Goal: Task Accomplishment & Management: Manage account settings

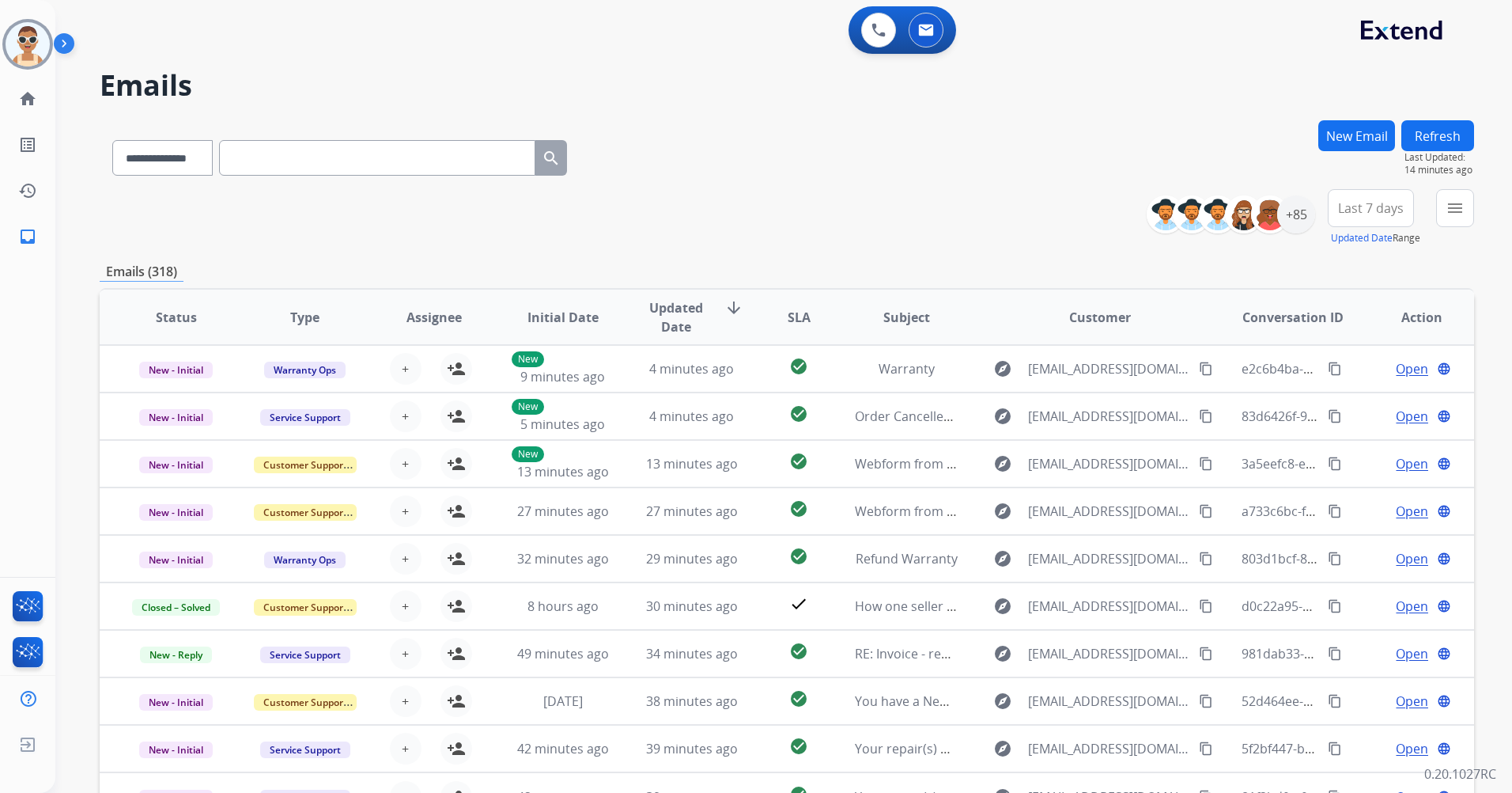
select select "**********"
click at [1289, 218] on div "+85" at bounding box center [1296, 214] width 38 height 38
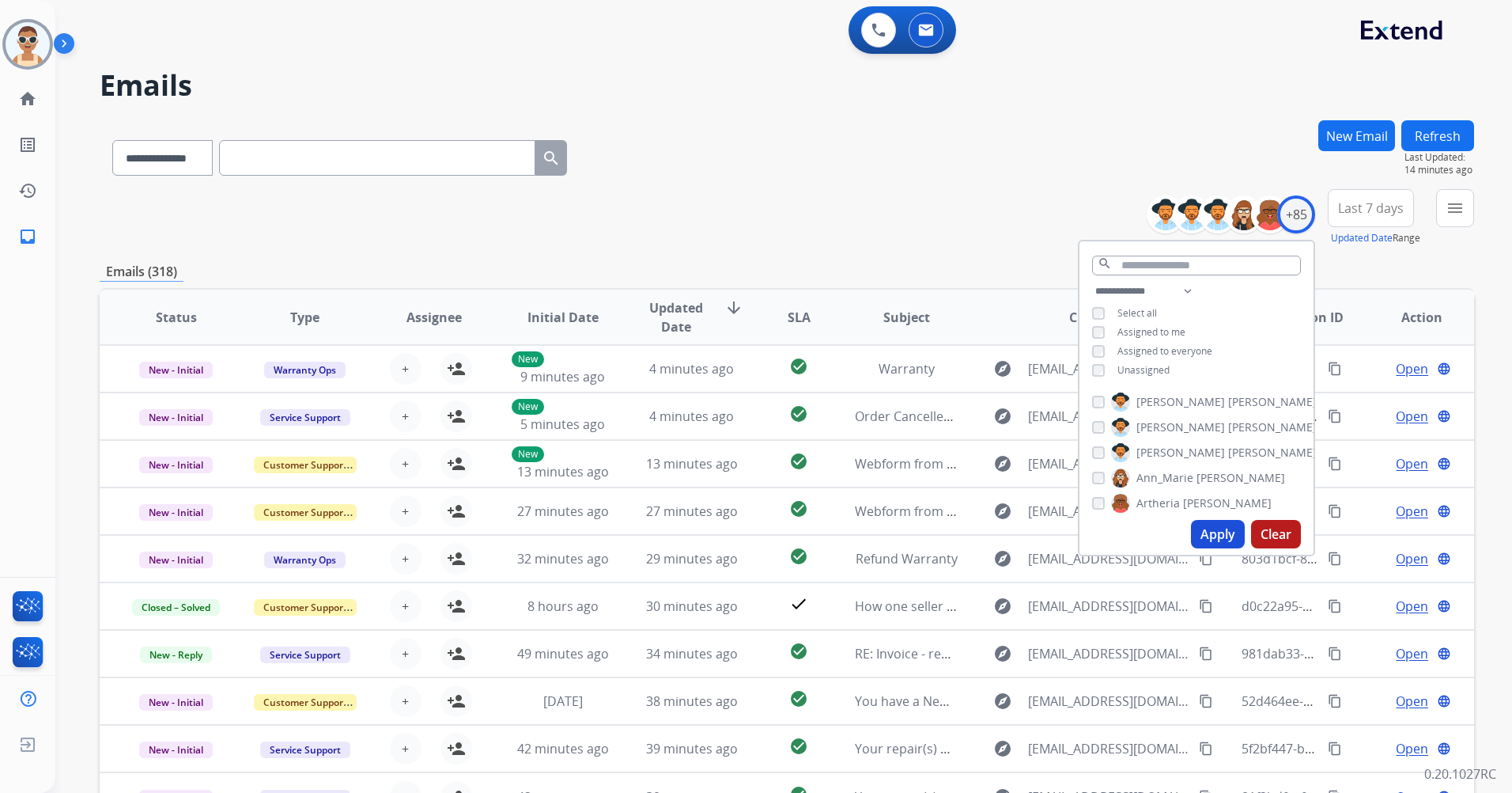
click at [1143, 327] on span "Assigned to me" at bounding box center [1152, 332] width 68 height 14
click at [1228, 537] on button "Apply" at bounding box center [1217, 533] width 53 height 28
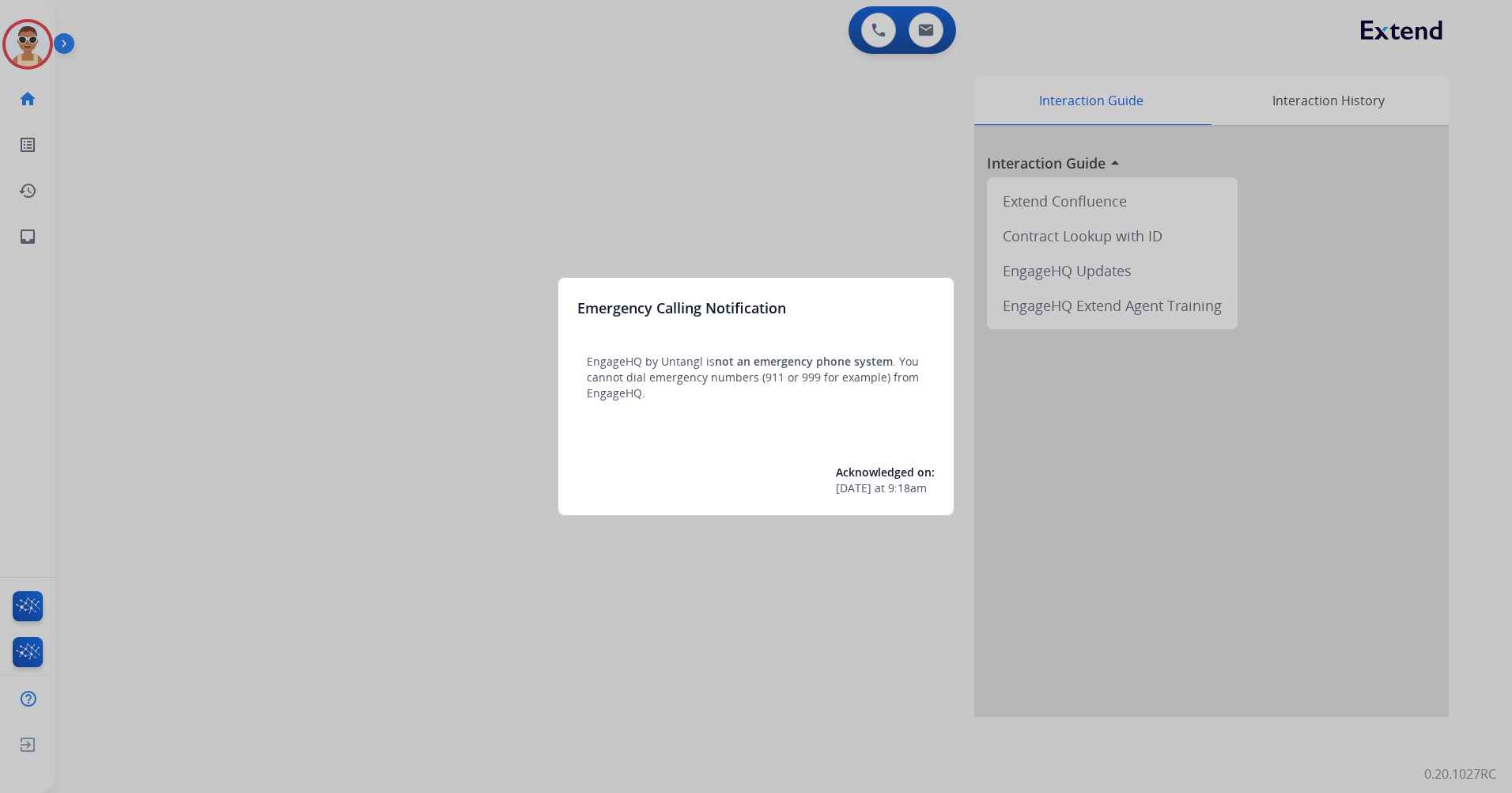
click at [400, 188] on div at bounding box center [756, 396] width 1512 height 793
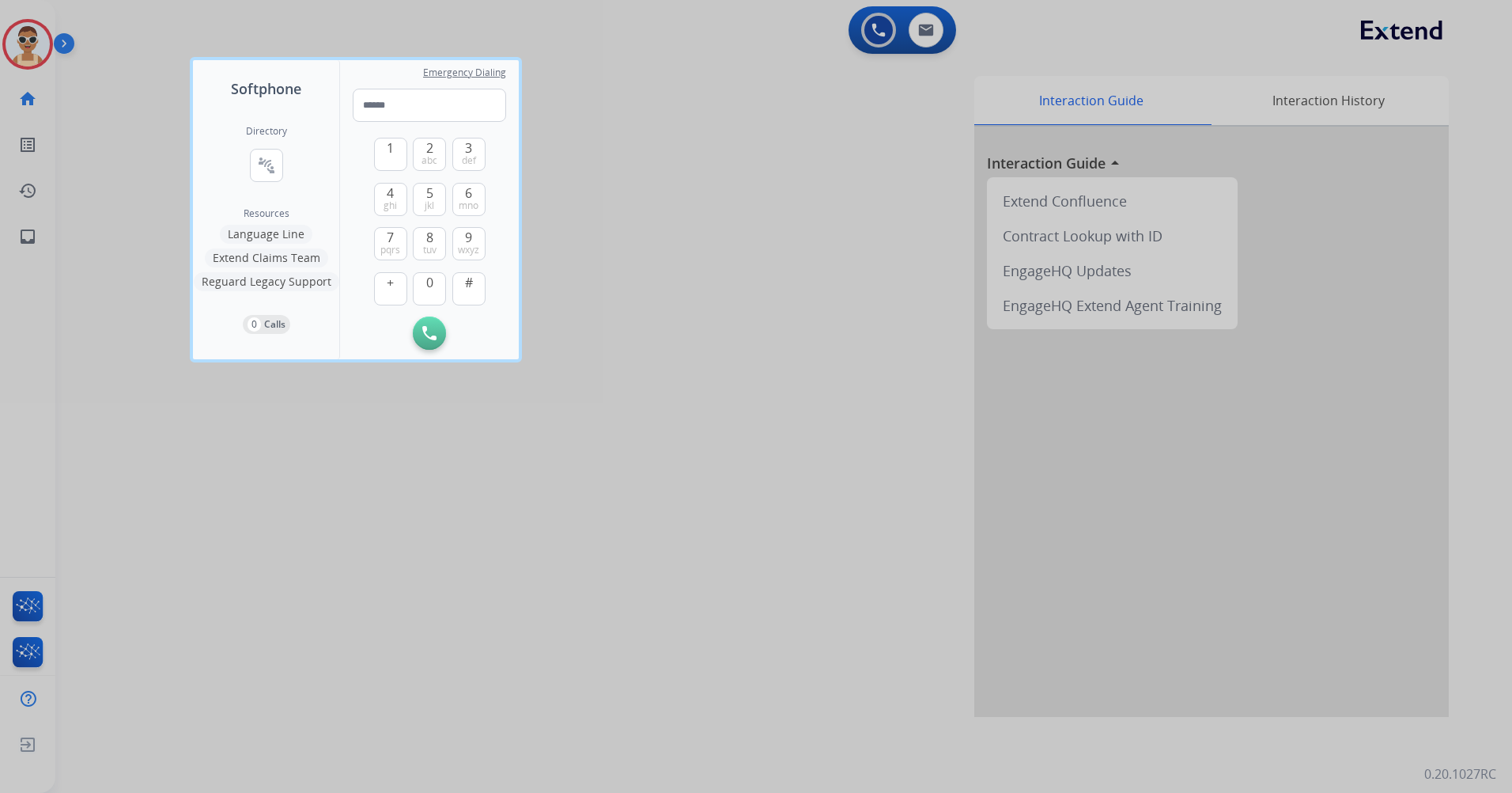
click at [507, 536] on div at bounding box center [756, 396] width 1512 height 793
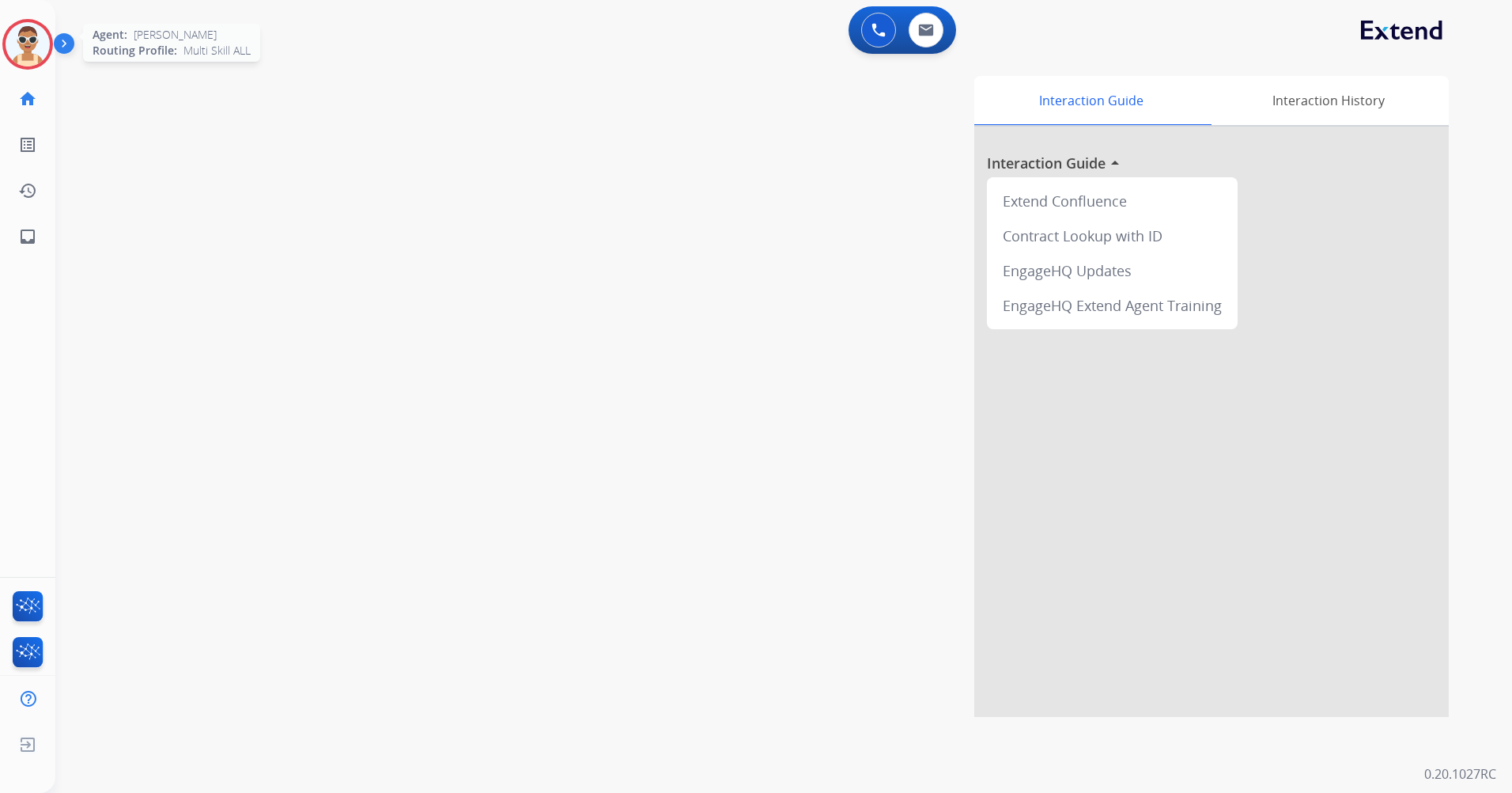
click at [25, 26] on img at bounding box center [28, 45] width 45 height 45
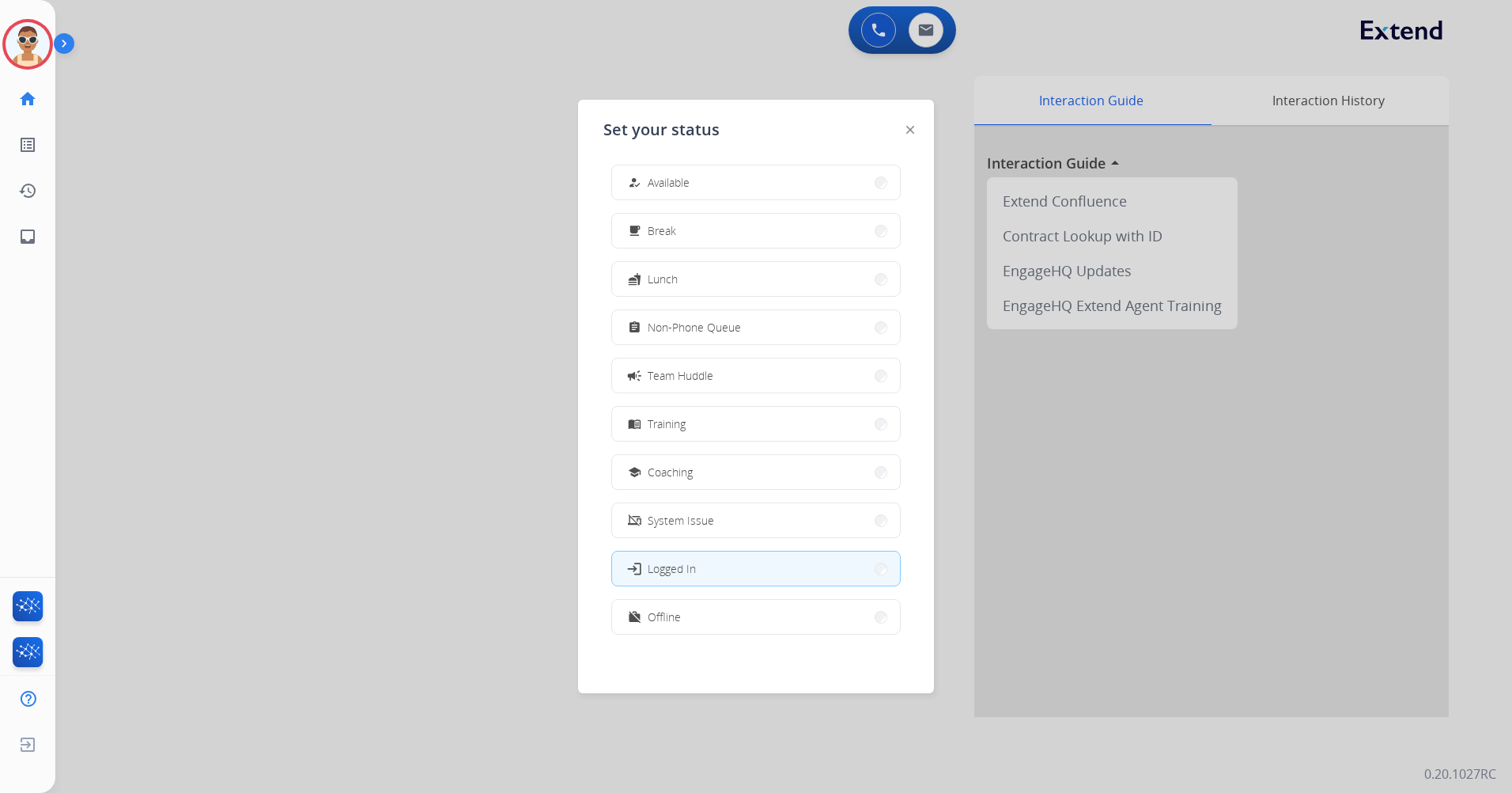
scroll to position [5, 0]
click at [747, 607] on button "work_off Offline" at bounding box center [756, 614] width 288 height 34
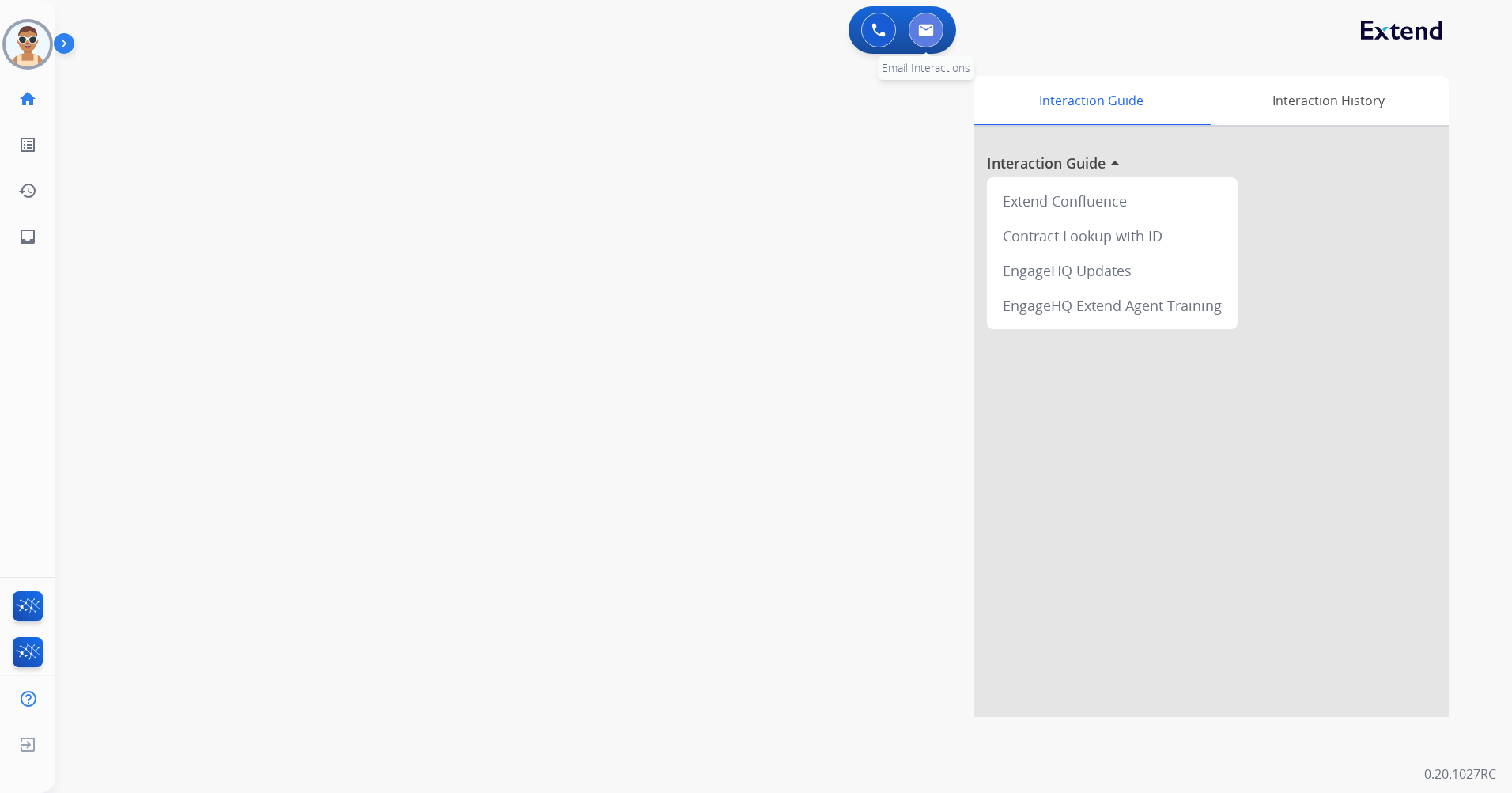
click at [934, 42] on button at bounding box center [926, 30] width 35 height 35
select select "**********"
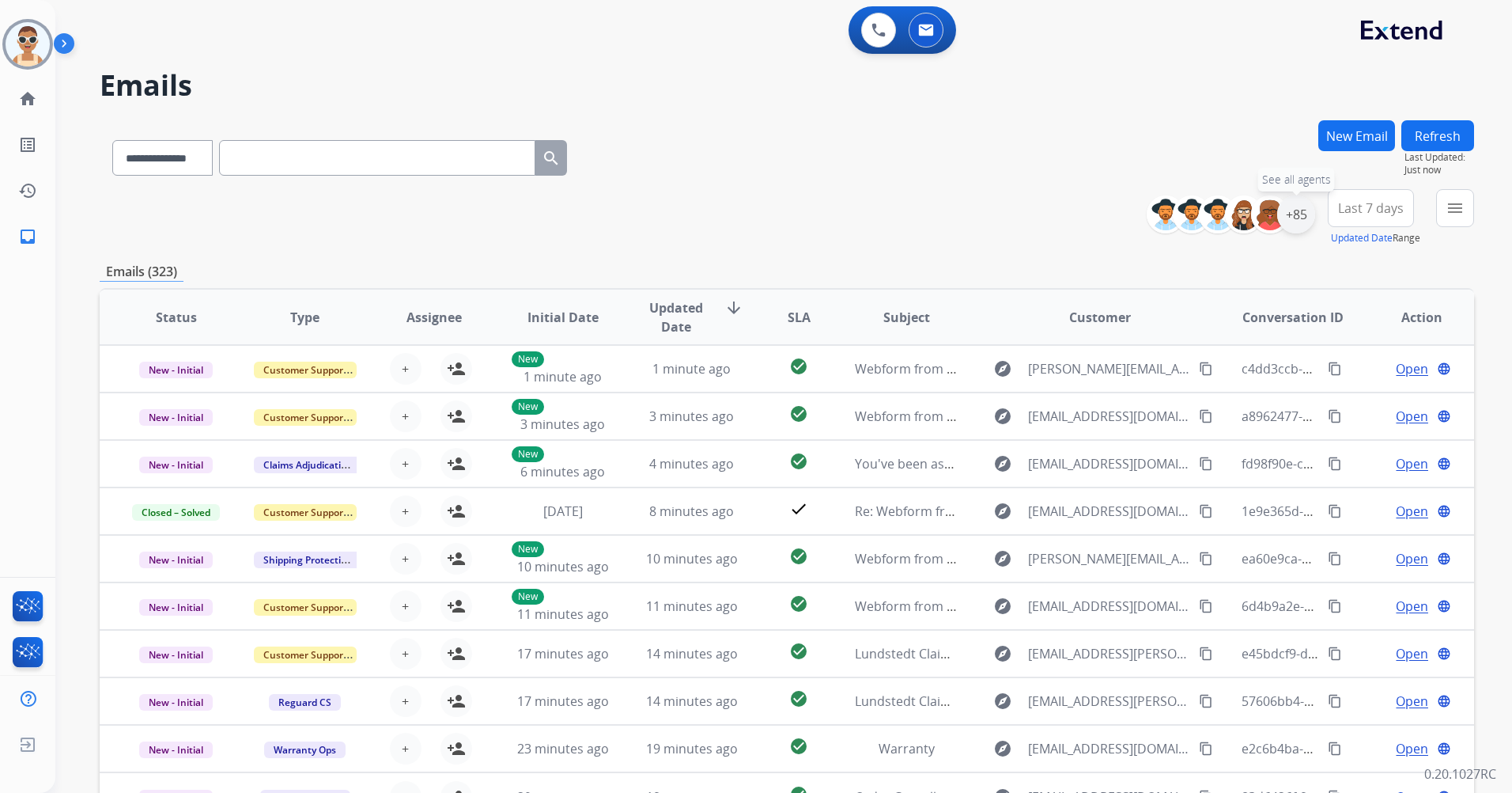
click at [1298, 218] on div "+85" at bounding box center [1296, 214] width 38 height 38
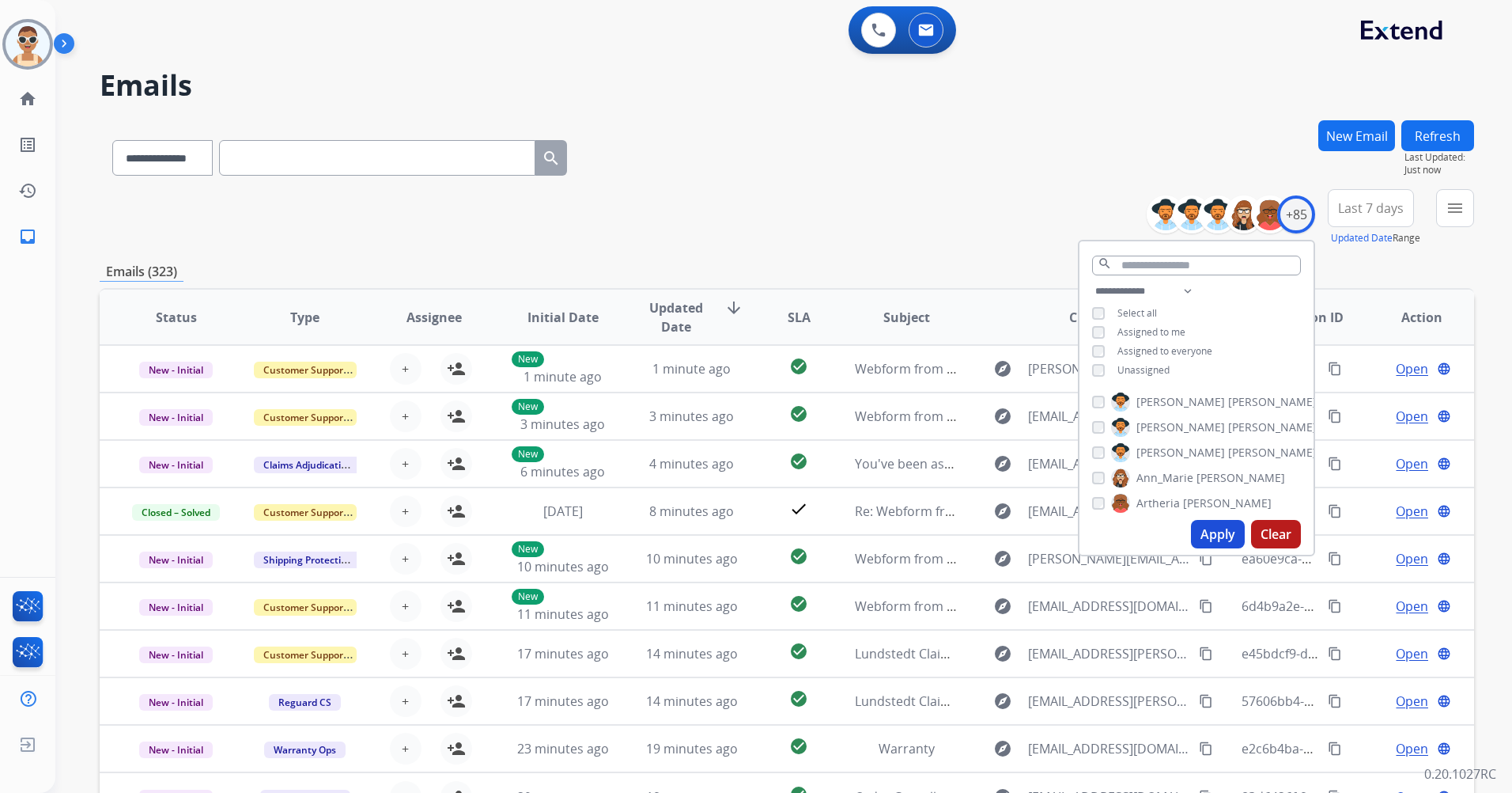
click at [1158, 329] on span "Assigned to me" at bounding box center [1152, 332] width 68 height 14
click at [1203, 520] on button "Apply" at bounding box center [1217, 533] width 53 height 28
click at [1346, 212] on span "Last 7 days" at bounding box center [1371, 208] width 66 height 7
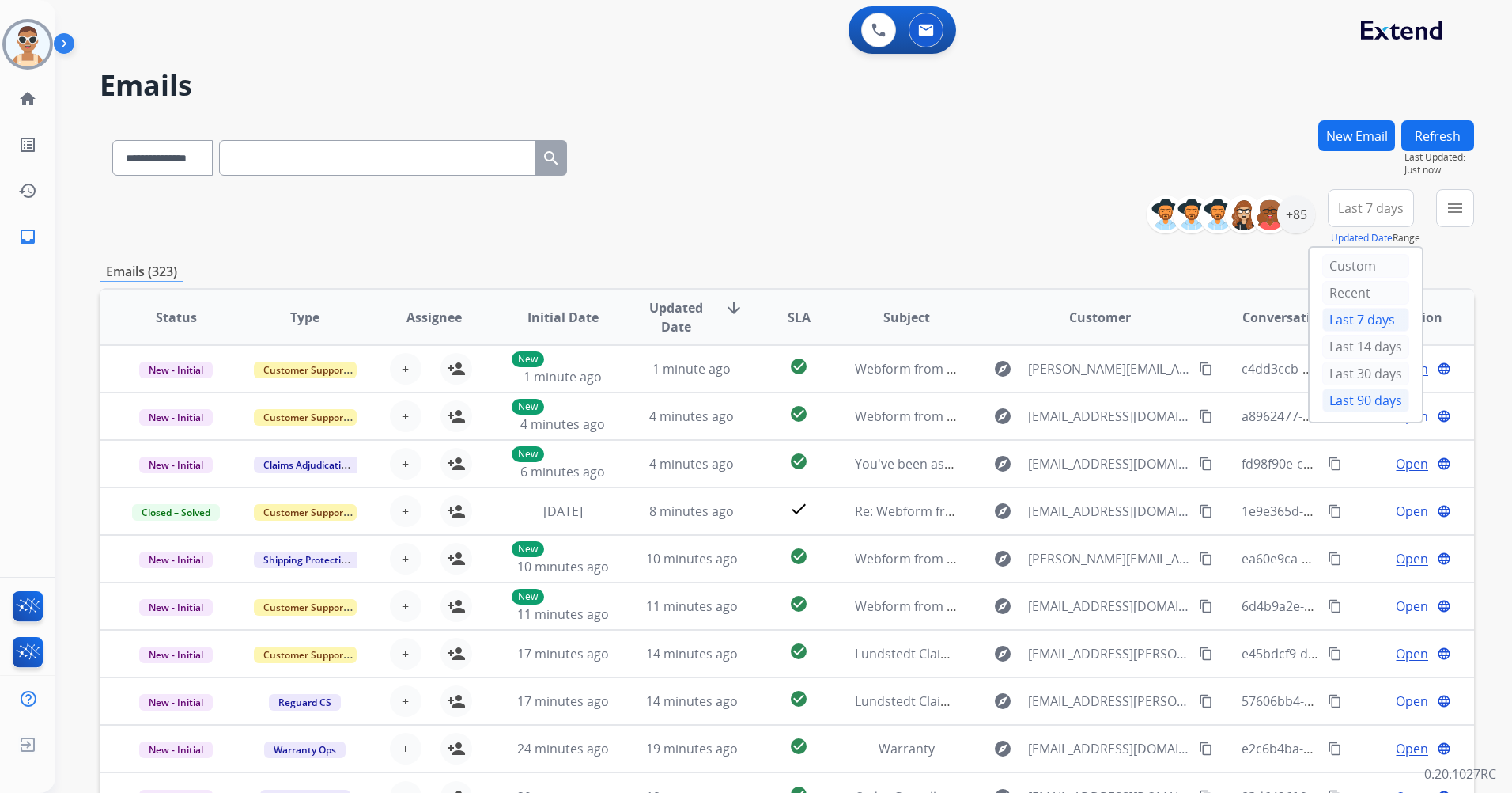
click at [1337, 395] on div "Last 90 days" at bounding box center [1366, 400] width 87 height 23
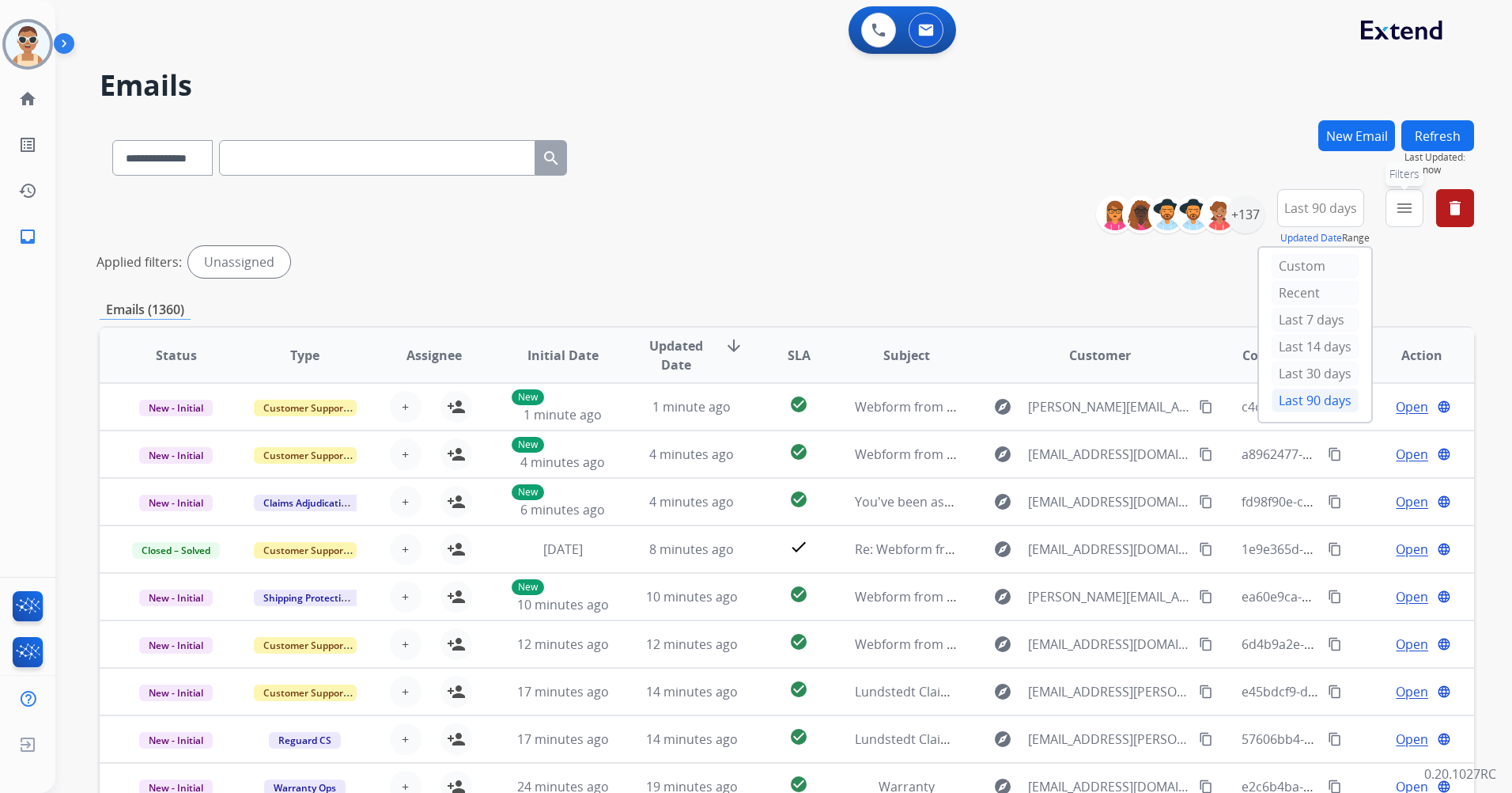
click at [1398, 209] on mat-icon "menu" at bounding box center [1405, 209] width 19 height 19
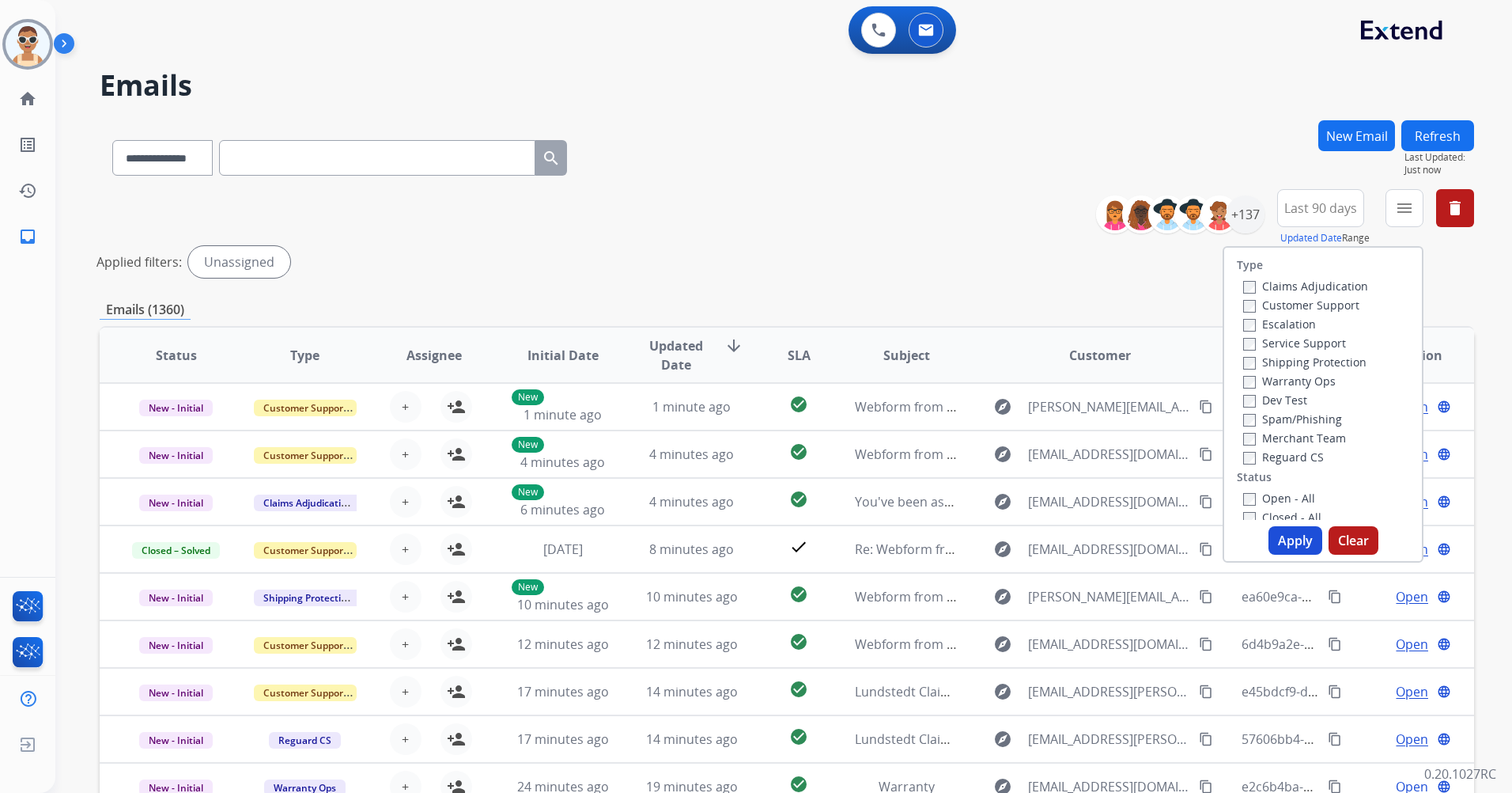
click at [1343, 308] on label "Customer Support" at bounding box center [1301, 304] width 116 height 15
click at [1339, 357] on label "Shipping Protection" at bounding box center [1304, 361] width 123 height 15
click at [1303, 460] on label "Reguard CS" at bounding box center [1283, 456] width 81 height 15
click at [1283, 497] on label "Open - All" at bounding box center [1279, 497] width 72 height 15
click at [1302, 545] on button "Apply" at bounding box center [1295, 540] width 53 height 28
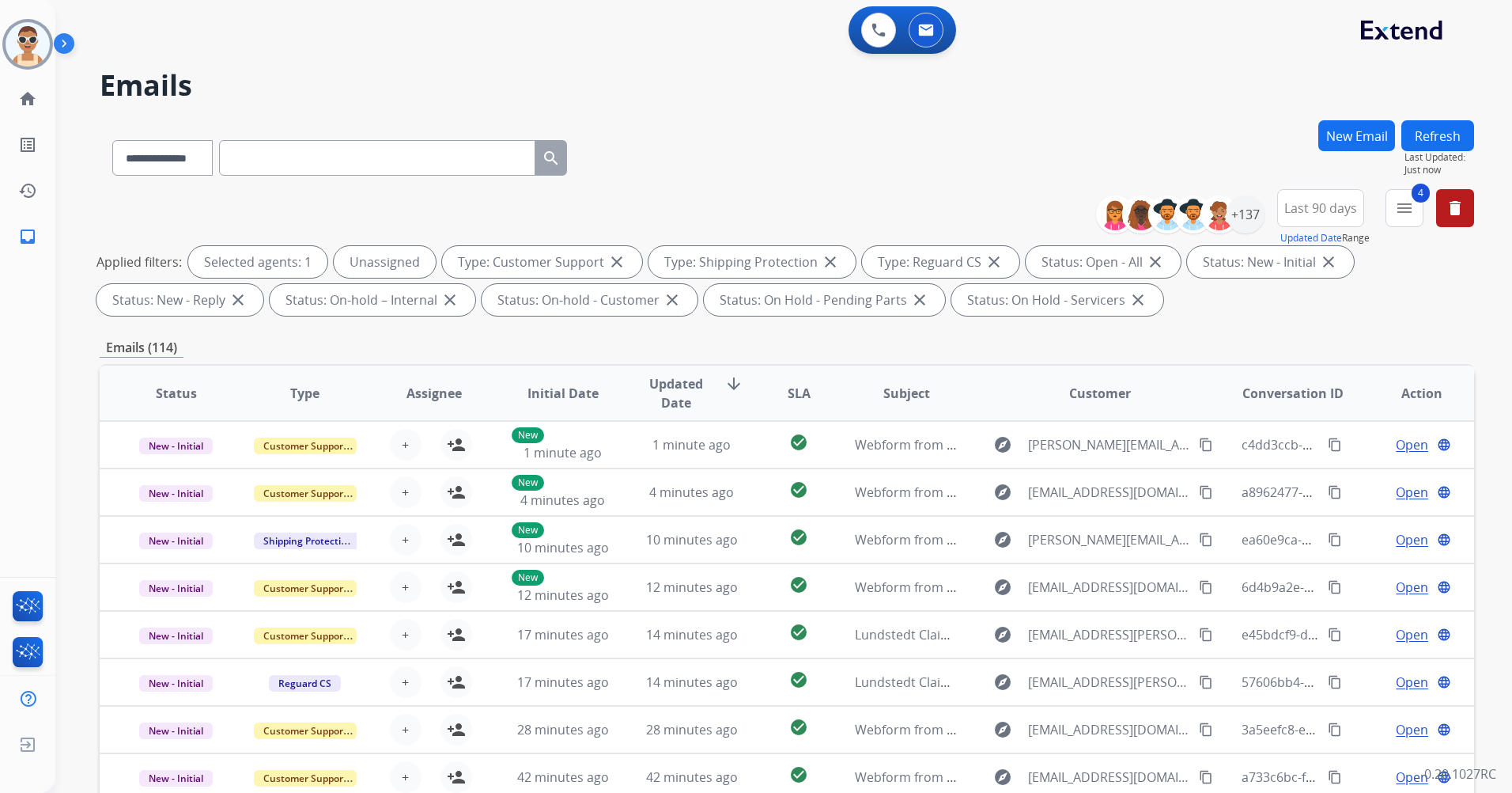
click at [1452, 130] on button "Refresh" at bounding box center [1437, 136] width 73 height 31
click at [1402, 212] on mat-icon "menu" at bounding box center [1405, 209] width 19 height 19
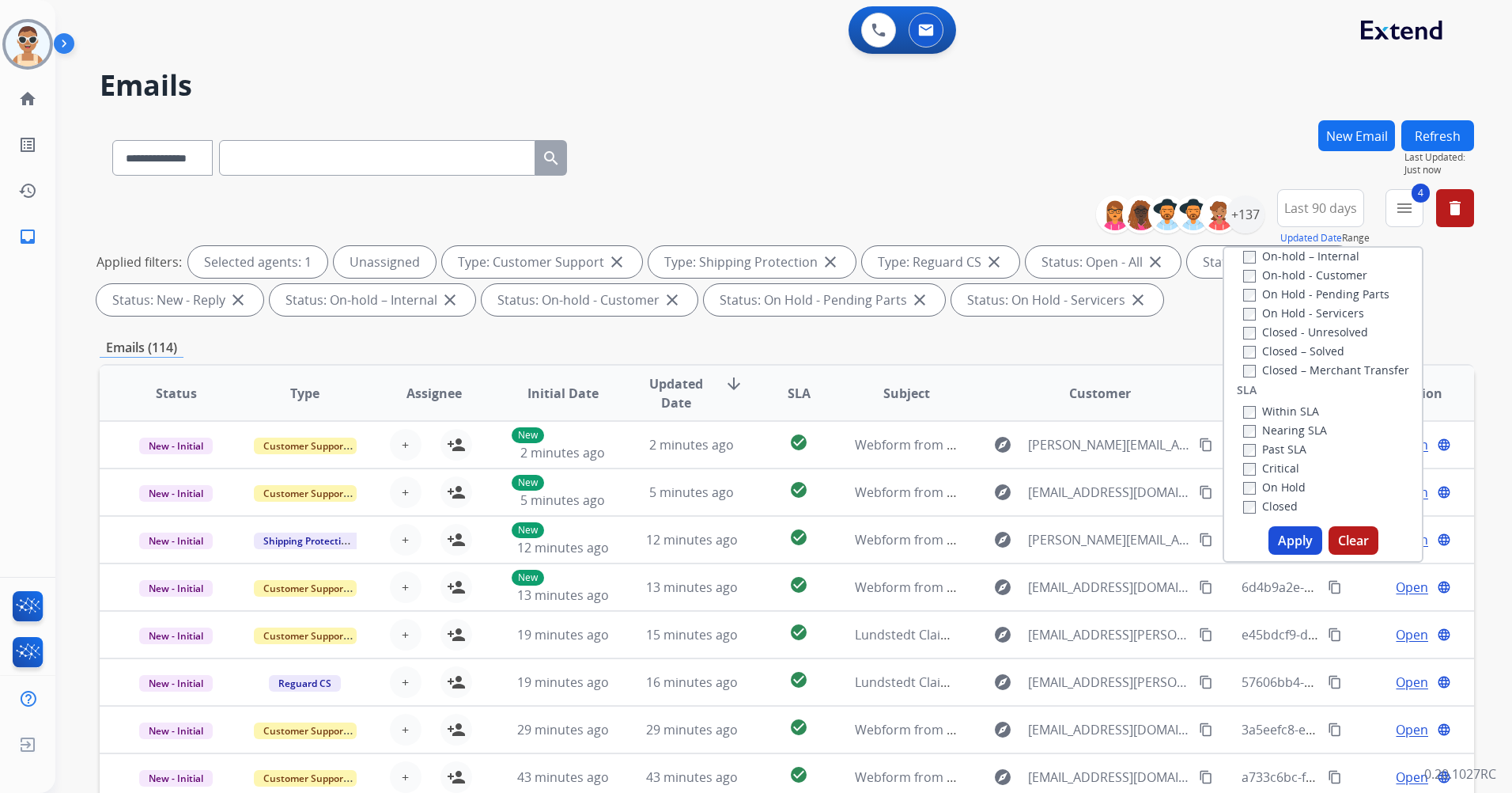
scroll to position [396, 0]
click at [1289, 364] on label "Past SLA" at bounding box center [1274, 371] width 63 height 15
click at [1272, 392] on label "Critical" at bounding box center [1271, 389] width 56 height 15
drag, startPoint x: 1282, startPoint y: 540, endPoint x: 1207, endPoint y: 442, distance: 123.4
click at [1281, 539] on button "Apply" at bounding box center [1295, 540] width 53 height 28
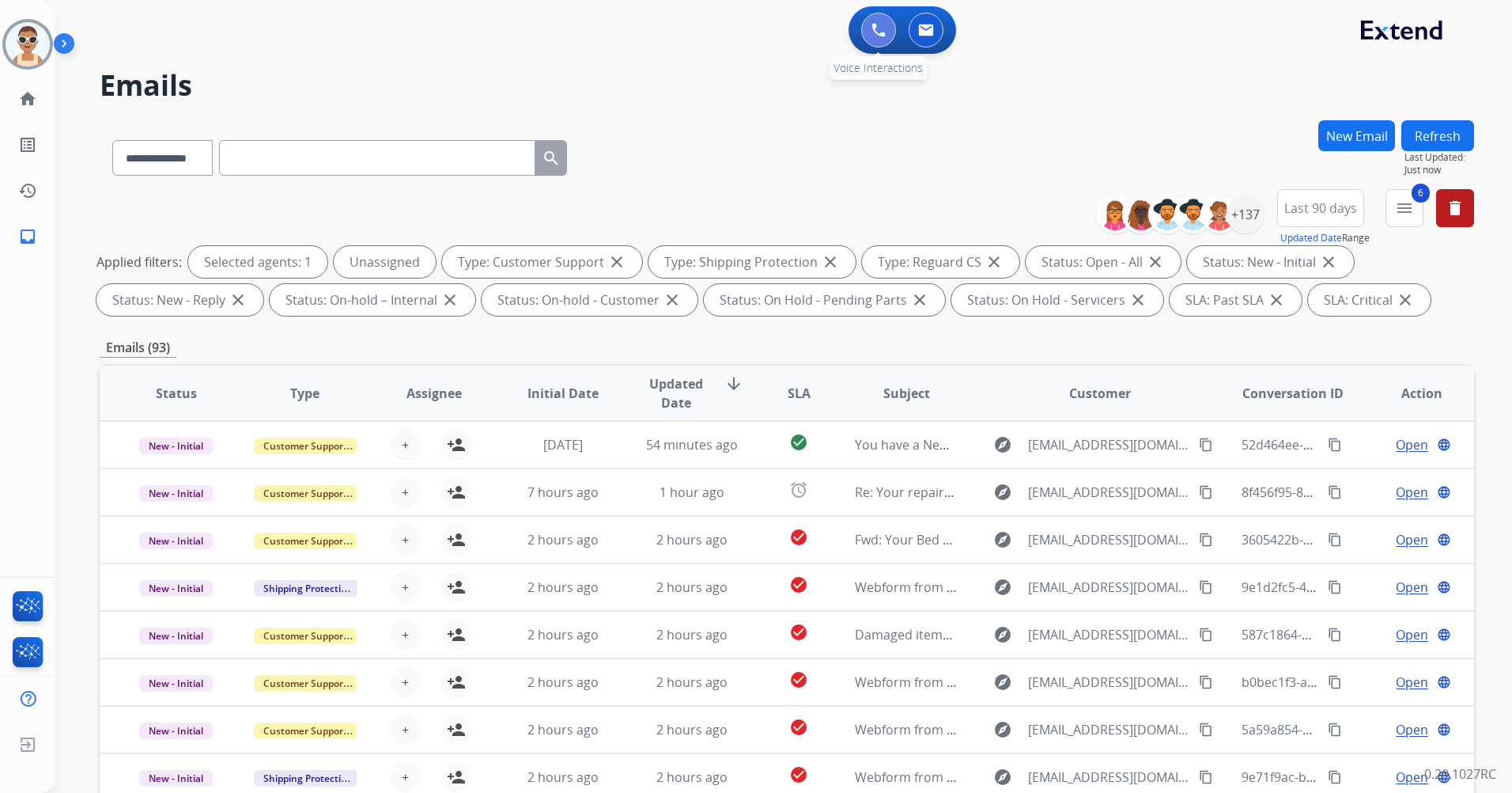
click at [883, 30] on img at bounding box center [878, 30] width 15 height 15
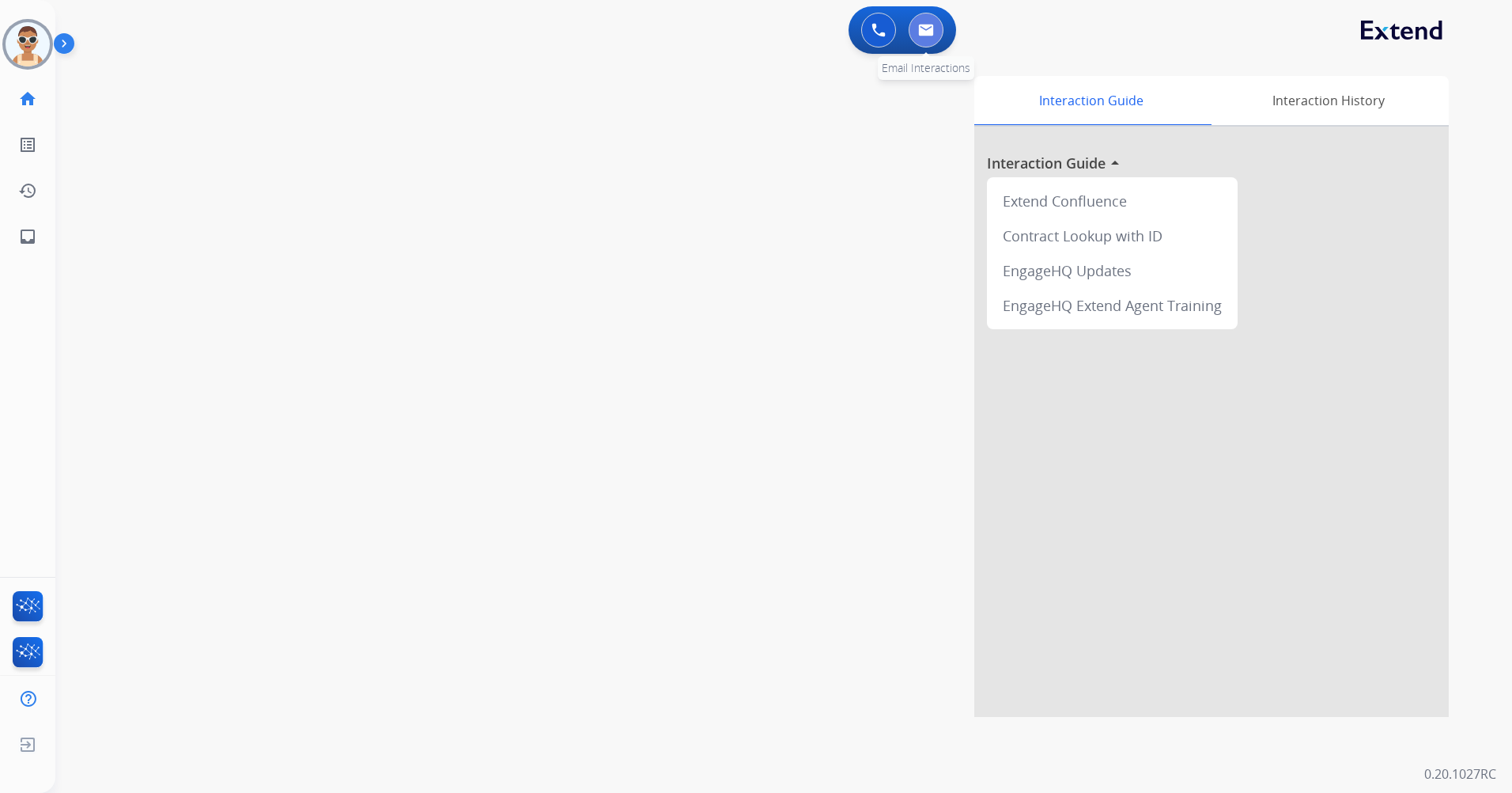
click at [922, 23] on img at bounding box center [926, 29] width 16 height 13
select select "**********"
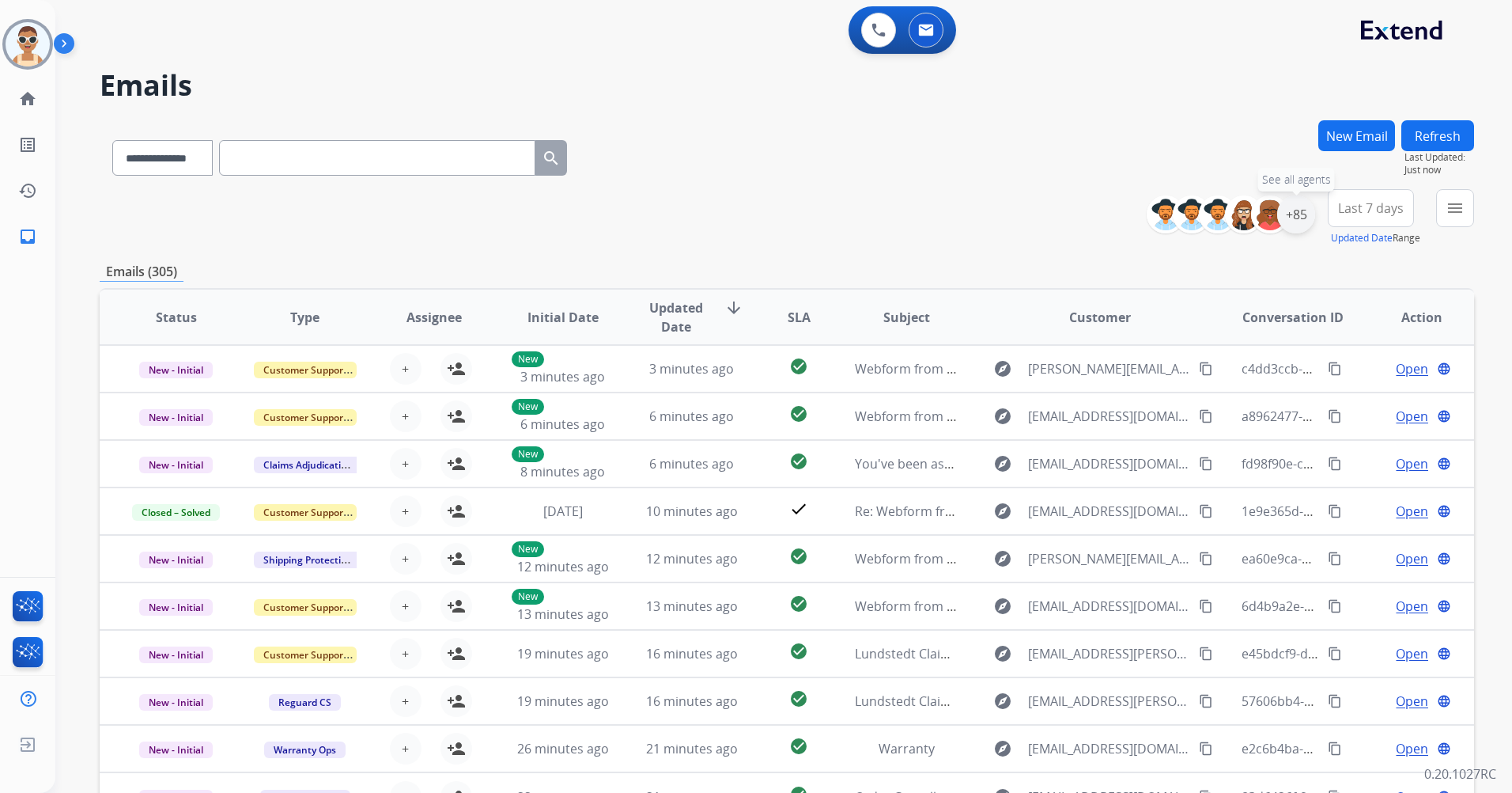
click at [1302, 212] on div "+85" at bounding box center [1296, 214] width 38 height 38
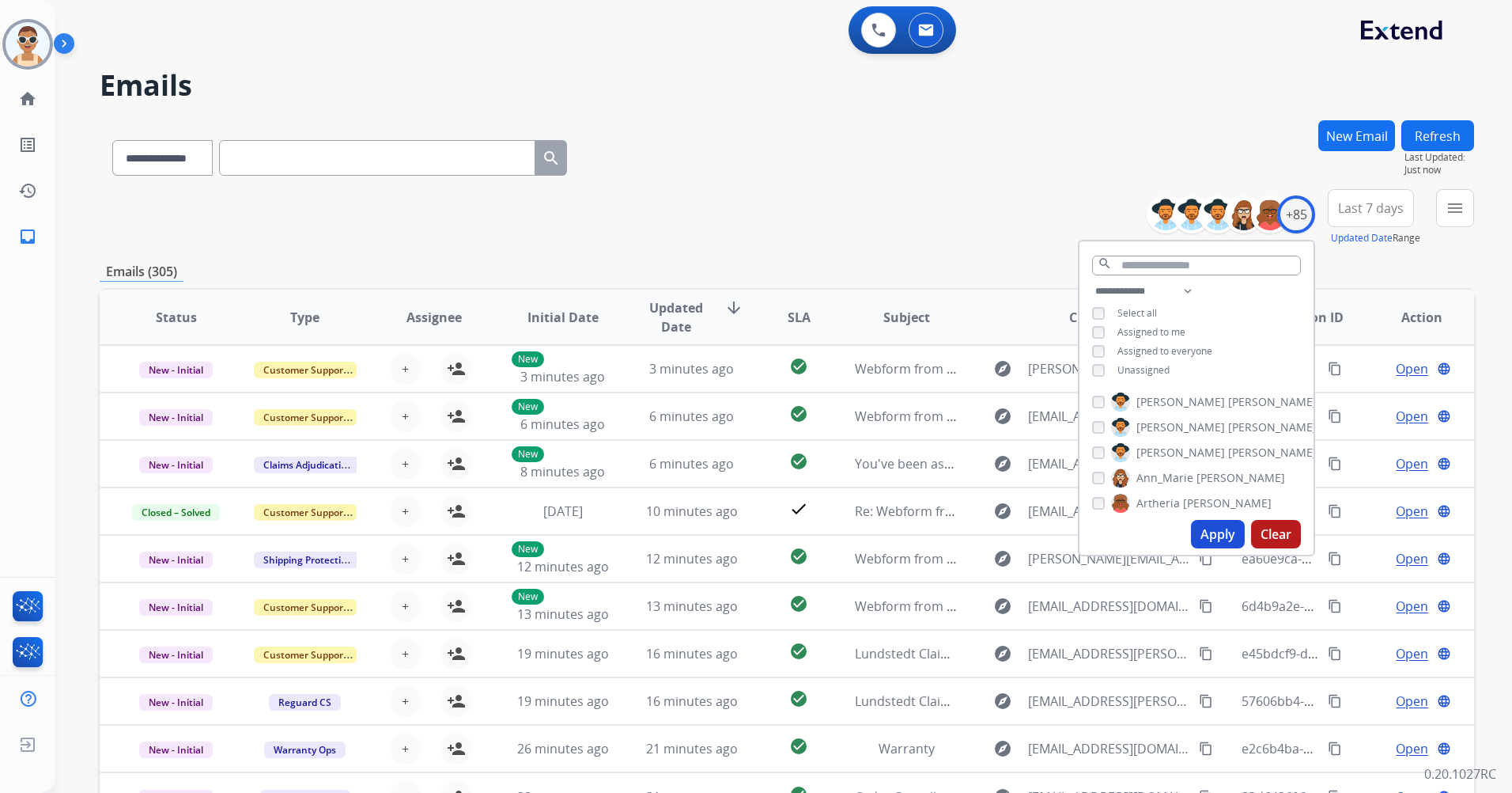
click at [1149, 374] on span "Unassigned" at bounding box center [1144, 370] width 52 height 14
click at [1151, 327] on span "Assigned to me" at bounding box center [1152, 332] width 68 height 14
click at [1187, 289] on select "**********" at bounding box center [1147, 291] width 109 height 19
select select "**********"
click at [1093, 281] on select "**********" at bounding box center [1147, 291] width 109 height 19
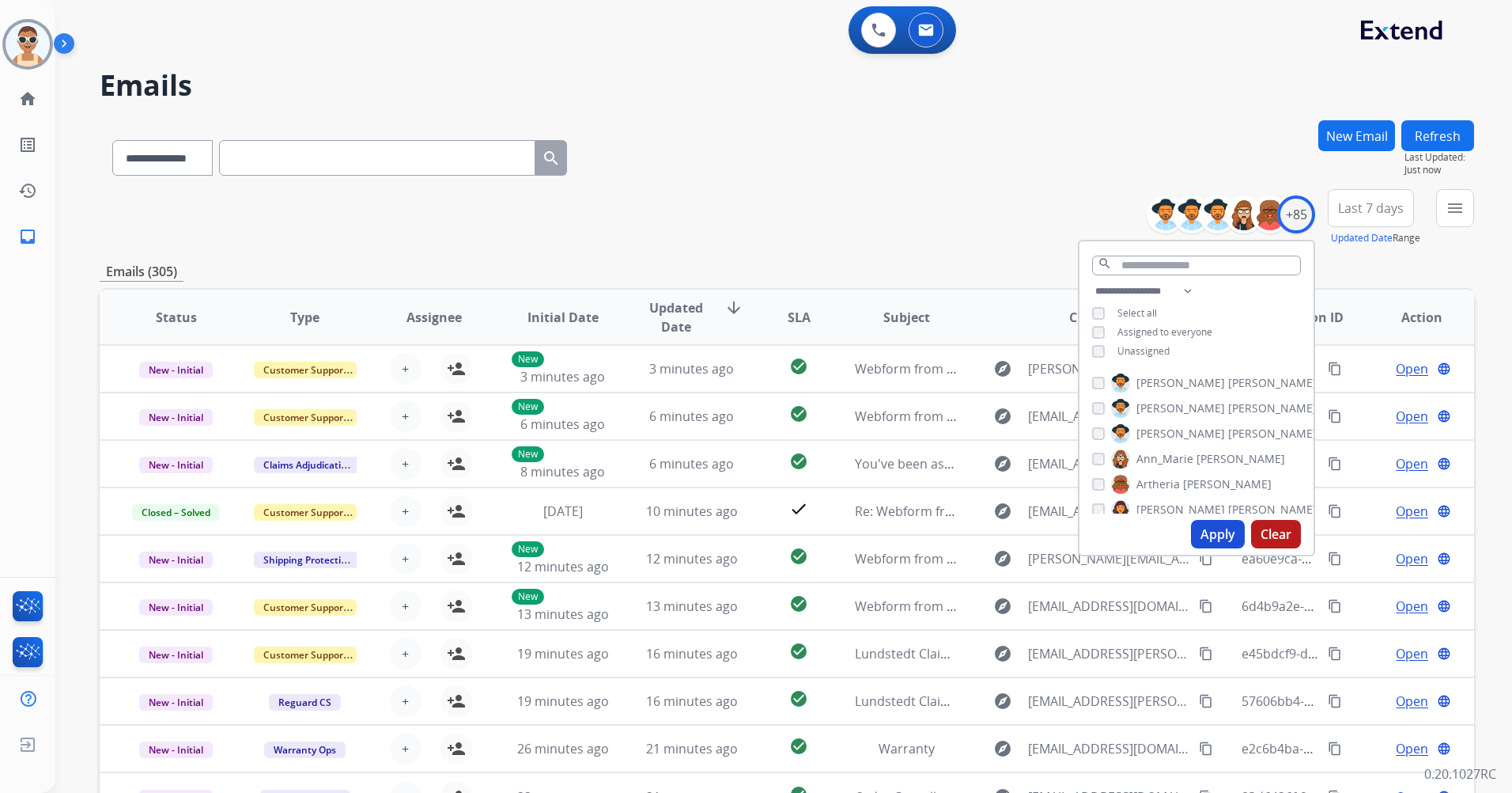
click at [1179, 331] on span "Assigned to everyone" at bounding box center [1166, 332] width 95 height 14
click at [1212, 524] on button "Apply" at bounding box center [1217, 533] width 53 height 28
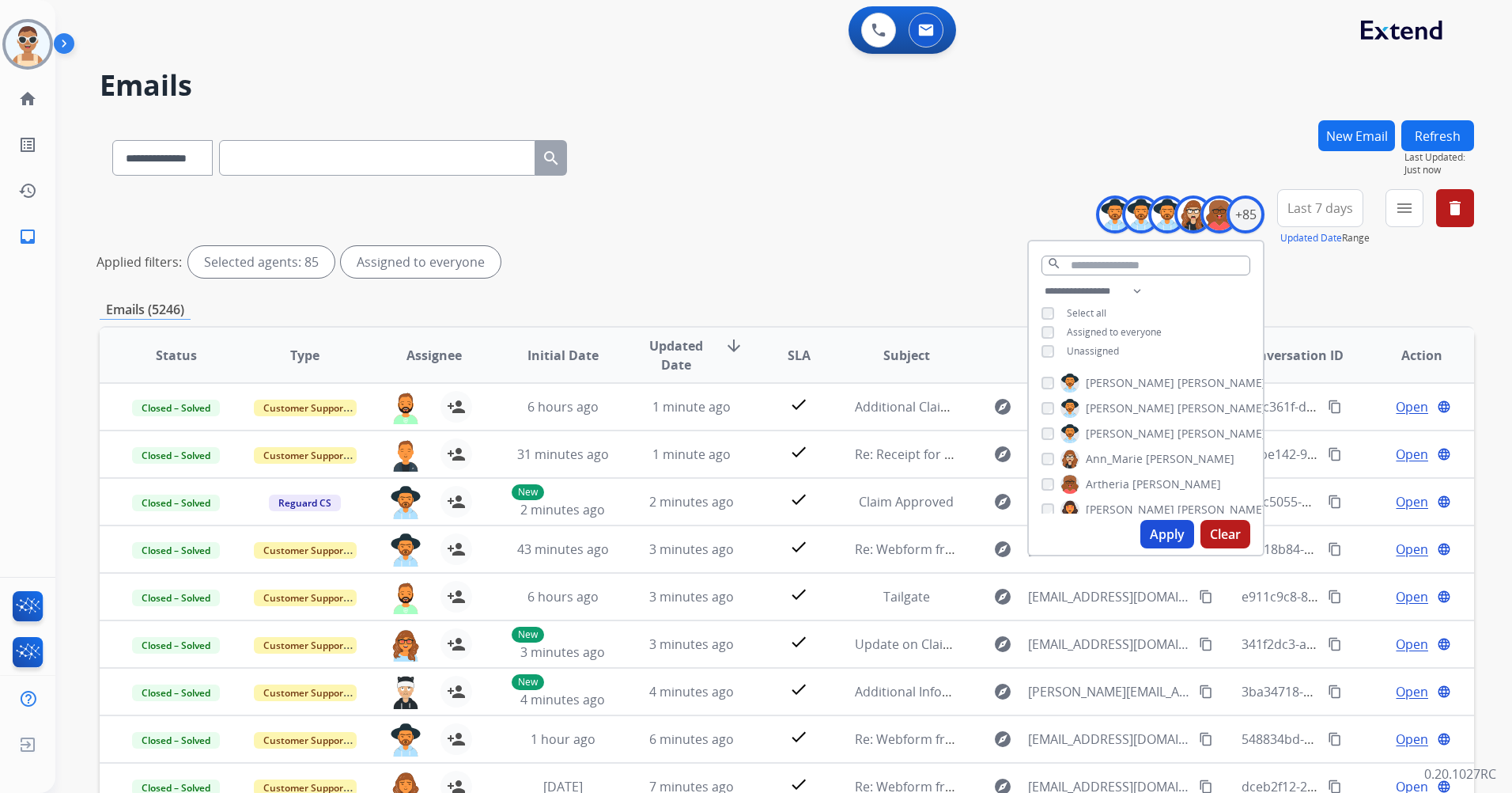
click at [1154, 531] on button "Apply" at bounding box center [1167, 533] width 53 height 28
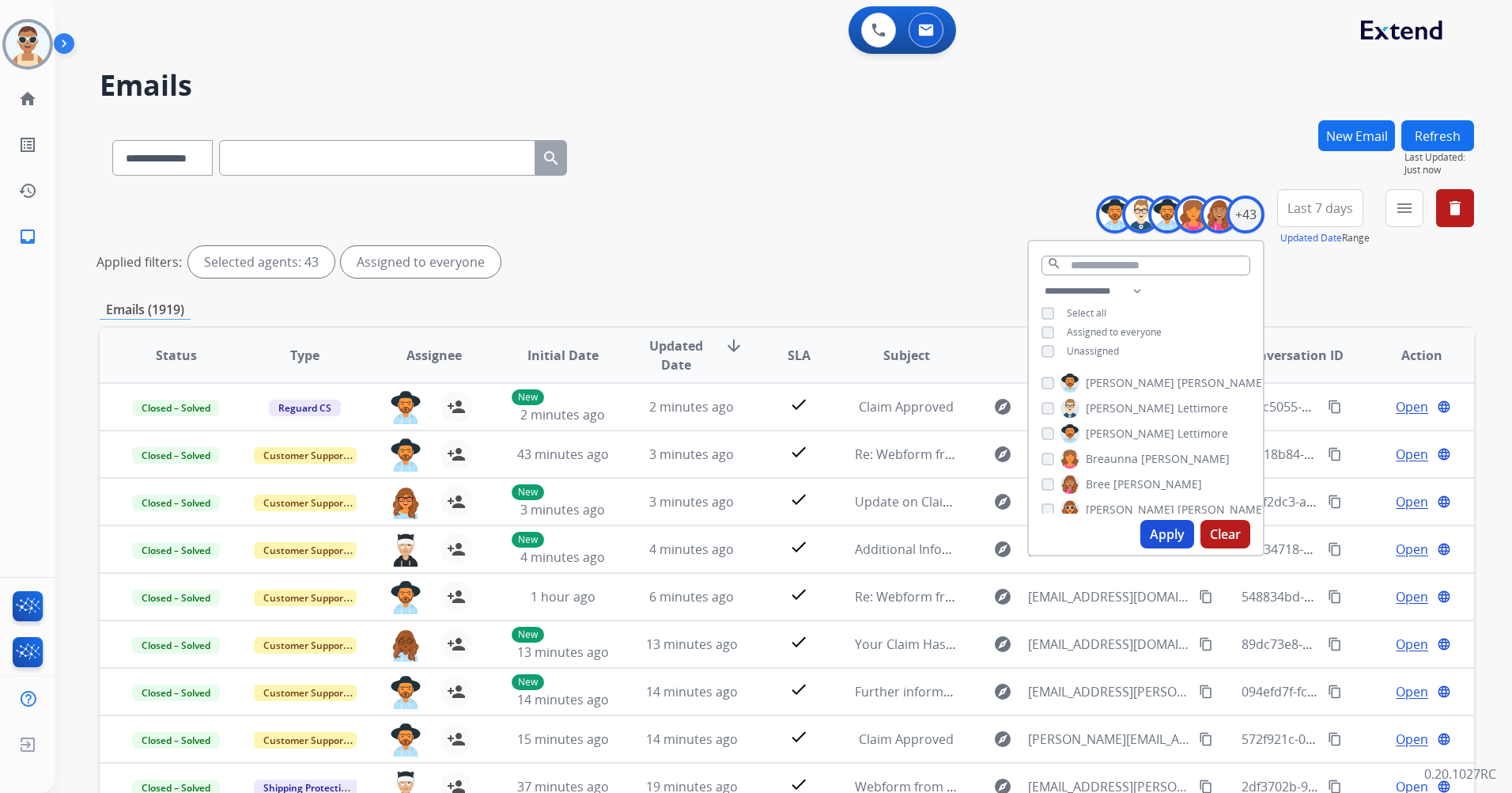
click at [1306, 211] on span "Last 7 days" at bounding box center [1321, 208] width 66 height 7
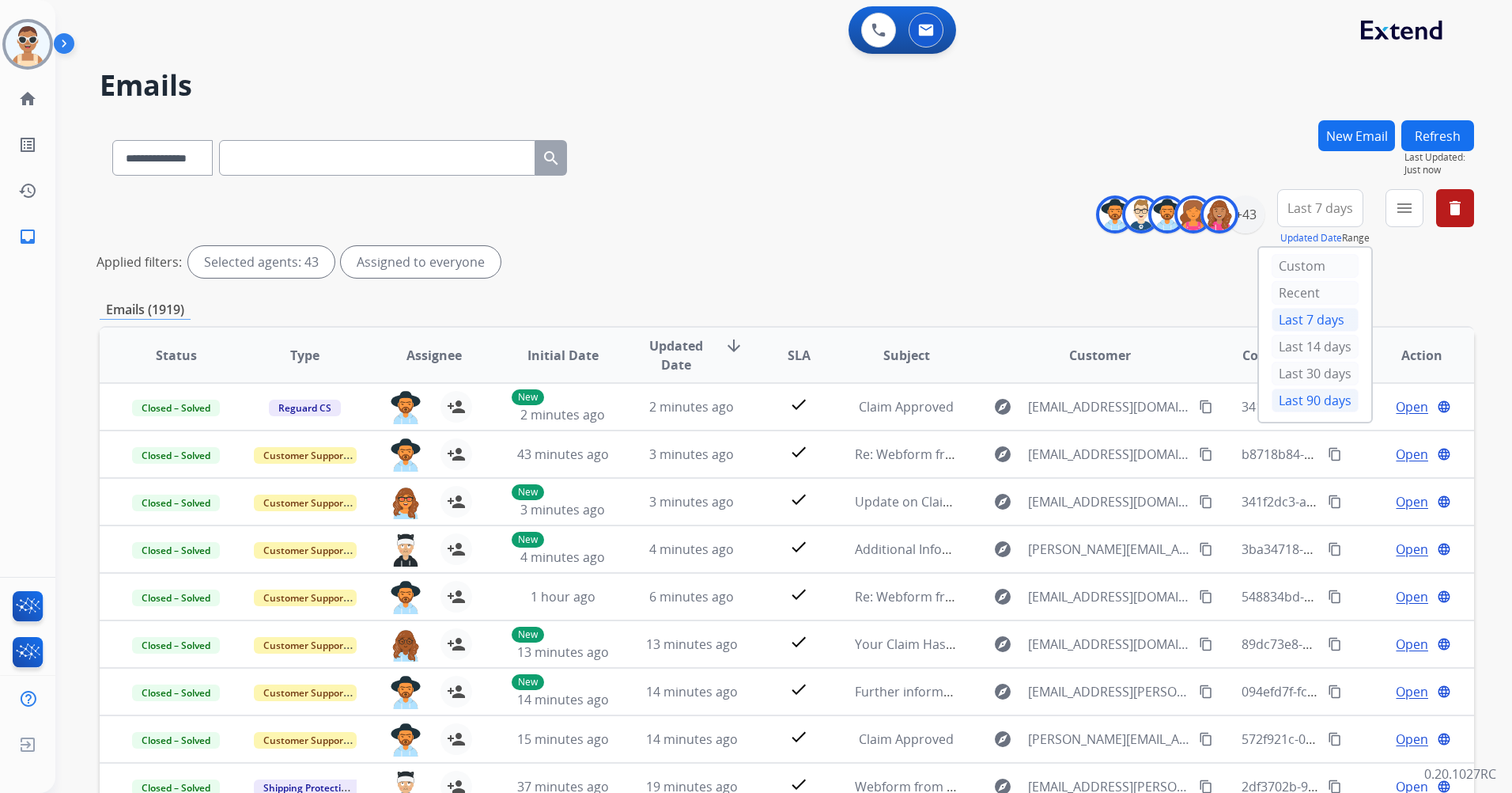
click at [1288, 401] on div "Last 90 days" at bounding box center [1316, 400] width 87 height 23
click at [1413, 199] on mat-icon "menu" at bounding box center [1405, 209] width 19 height 19
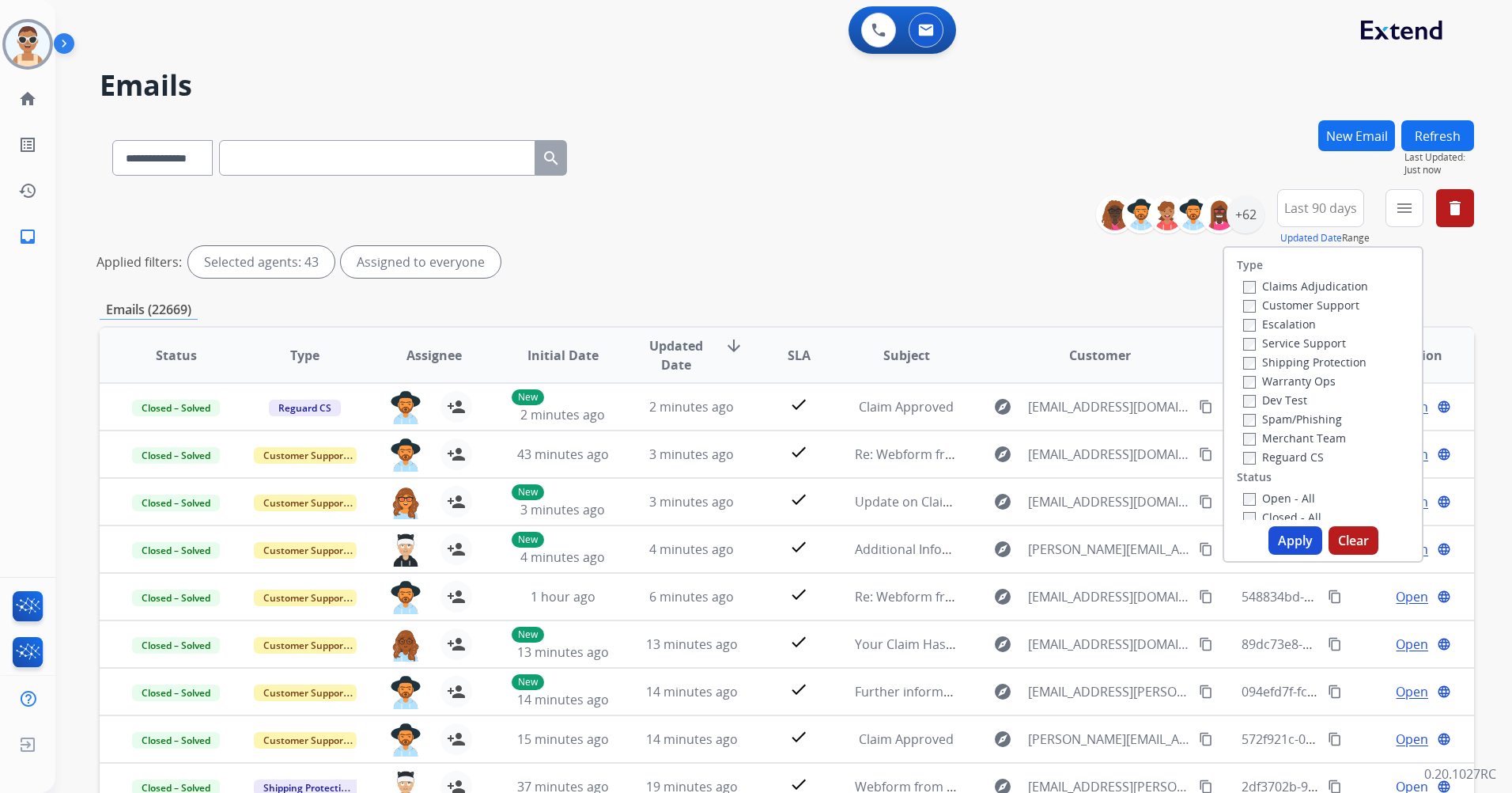
click at [1343, 303] on label "Customer Support" at bounding box center [1301, 304] width 116 height 15
click at [1333, 364] on label "Shipping Protection" at bounding box center [1304, 361] width 123 height 15
click at [1307, 454] on label "Reguard CS" at bounding box center [1283, 456] width 81 height 15
click at [1293, 492] on label "Open - All" at bounding box center [1279, 497] width 72 height 15
drag, startPoint x: 1279, startPoint y: 550, endPoint x: 1159, endPoint y: 490, distance: 134.2
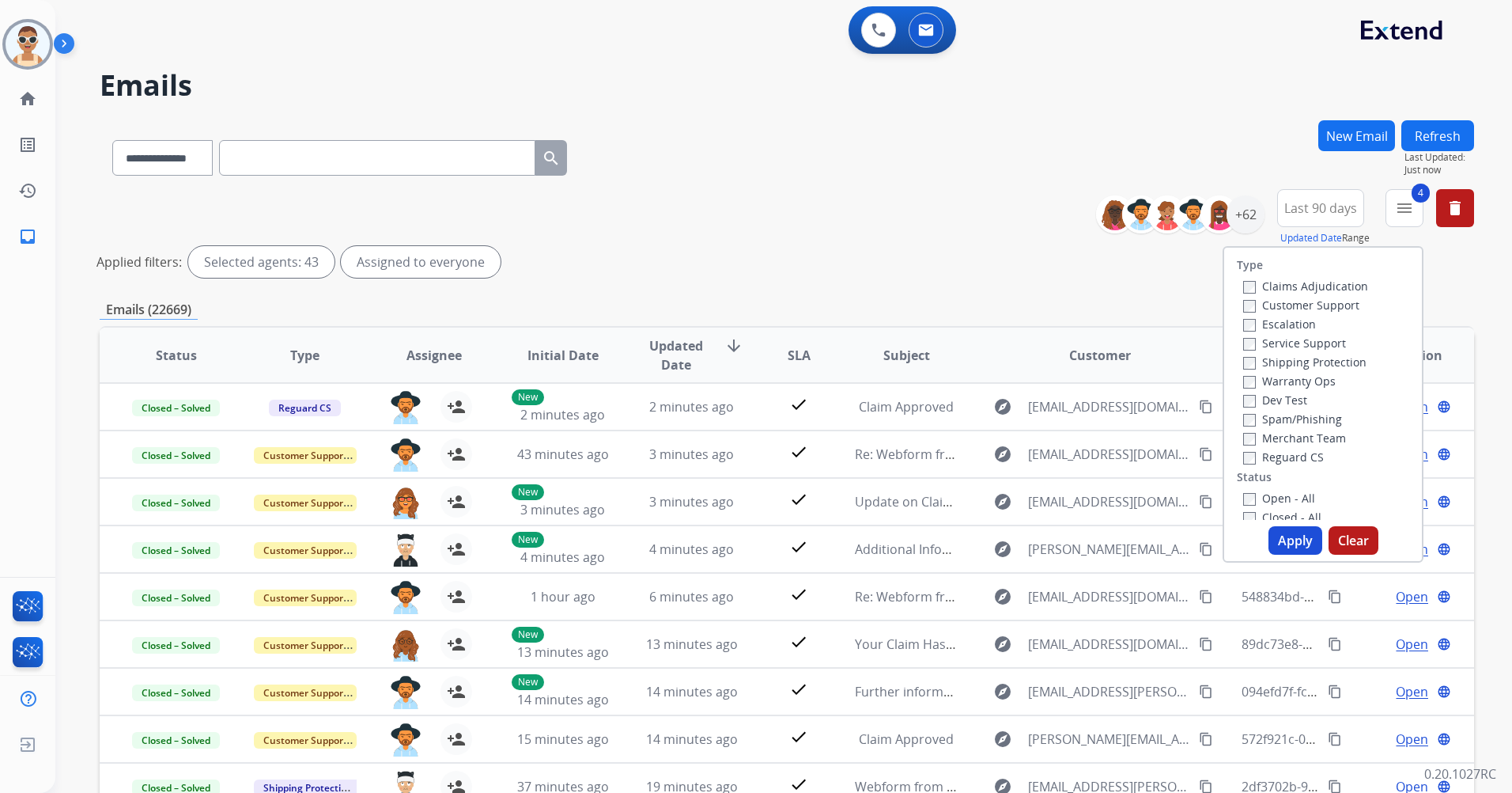
click at [1278, 550] on button "Apply" at bounding box center [1295, 540] width 53 height 28
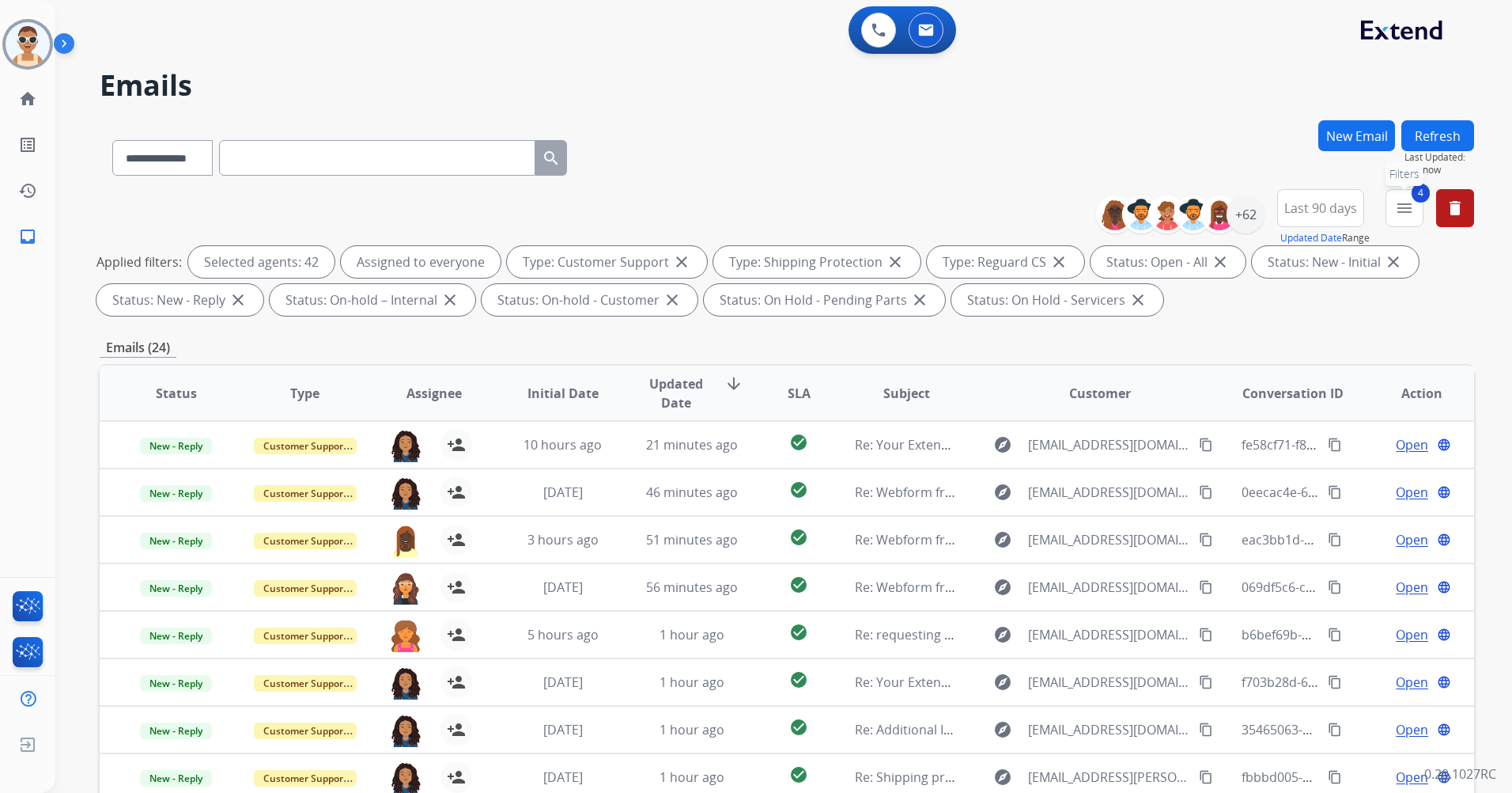
click at [1409, 208] on mat-icon "menu" at bounding box center [1405, 209] width 19 height 19
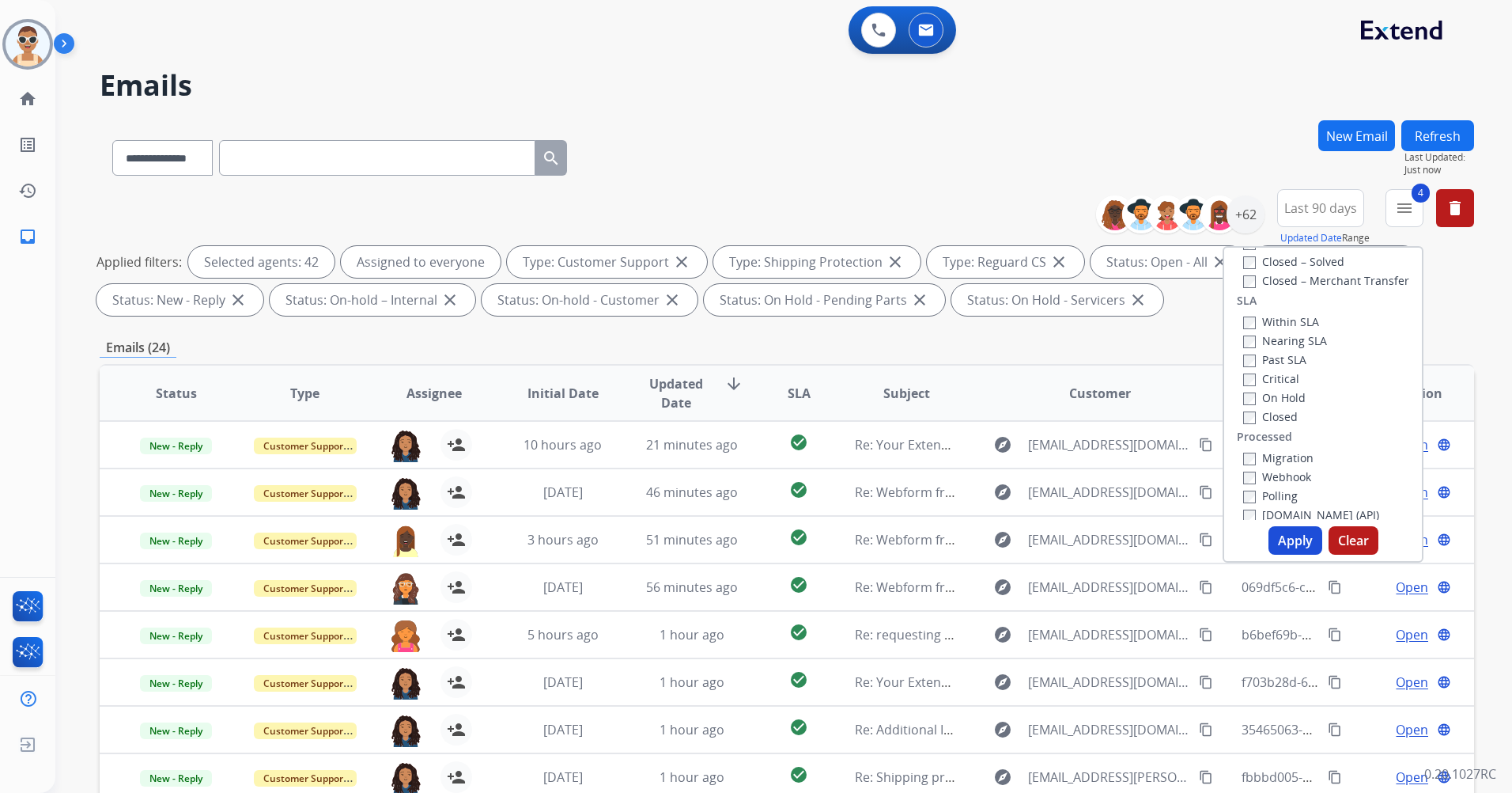
scroll to position [417, 0]
click at [1276, 346] on label "Past SLA" at bounding box center [1274, 348] width 63 height 15
click at [1268, 367] on label "Critical" at bounding box center [1271, 368] width 56 height 15
drag, startPoint x: 1274, startPoint y: 531, endPoint x: 1232, endPoint y: 516, distance: 44.6
click at [1273, 532] on button "Apply" at bounding box center [1295, 540] width 53 height 28
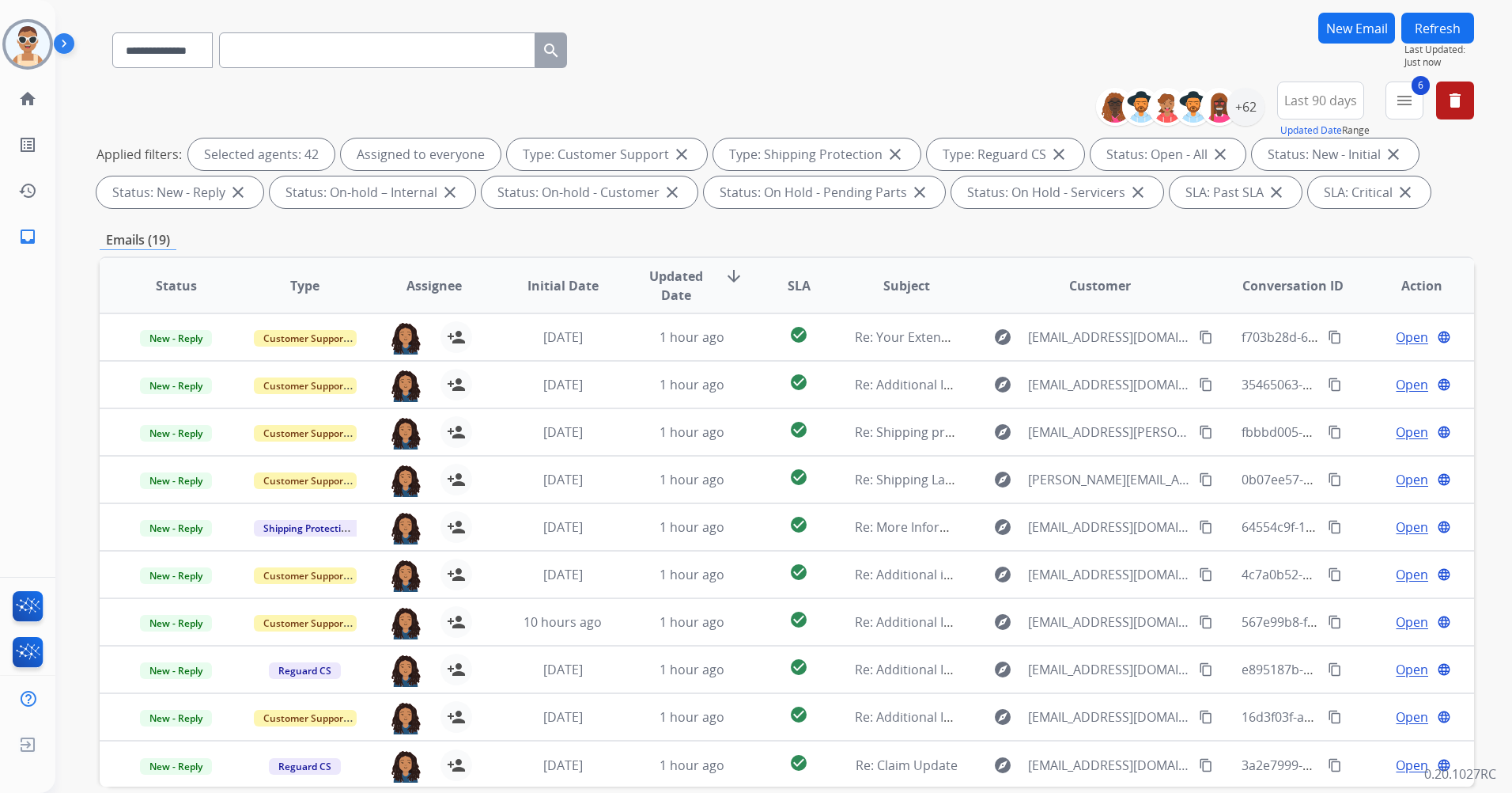
scroll to position [0, 0]
